Goal: Check status: Check status

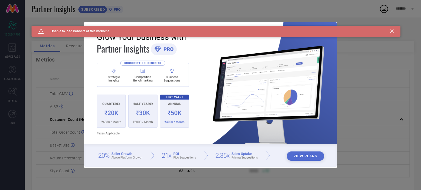
click at [393, 33] on div "Caution Created with Sketch. Unable to load banners at this moment" at bounding box center [216, 31] width 369 height 11
click at [395, 32] on div "Caution Created with Sketch. Unable to load banners at this moment" at bounding box center [216, 31] width 369 height 11
click at [393, 30] on icon at bounding box center [391, 31] width 3 height 3
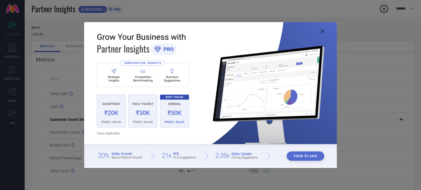
click at [323, 31] on icon at bounding box center [322, 31] width 3 height 3
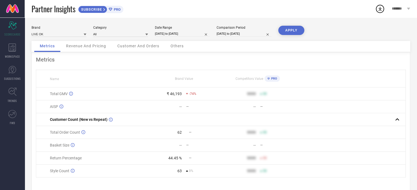
click at [172, 35] on input "[DATE] to [DATE]" at bounding box center [182, 34] width 55 height 6
select select "8"
select select "2025"
select select "9"
select select "2025"
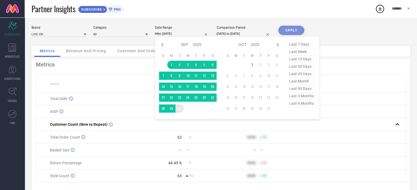
drag, startPoint x: 170, startPoint y: 65, endPoint x: 179, endPoint y: 107, distance: 43.8
click at [179, 107] on tbody "1 2 3 4 5 6 7 8 9 10 11 12 13 14 15 16 17 18 19 20 21 22 23 24 25 26 27 28 29 30" at bounding box center [188, 87] width 58 height 52
type input "[DATE] to [DATE]"
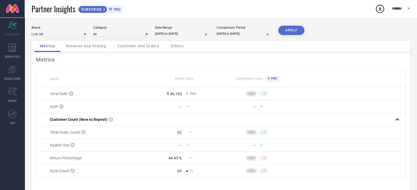
click at [291, 29] on button "APPLY" at bounding box center [291, 30] width 26 height 9
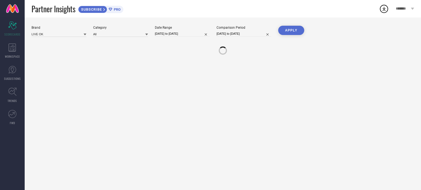
click at [291, 29] on button "APPLY" at bounding box center [291, 30] width 26 height 9
